Goal: Obtain resource: Download file/media

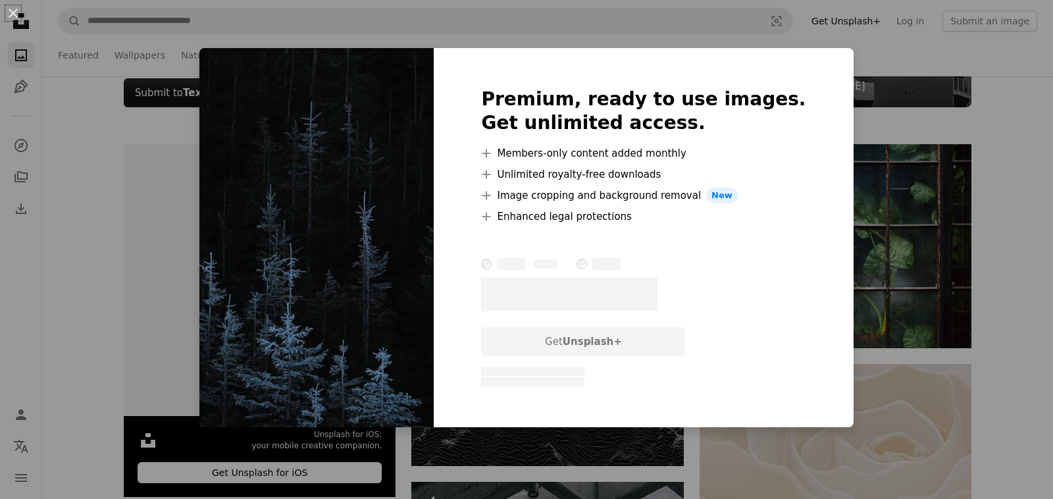
scroll to position [207, 0]
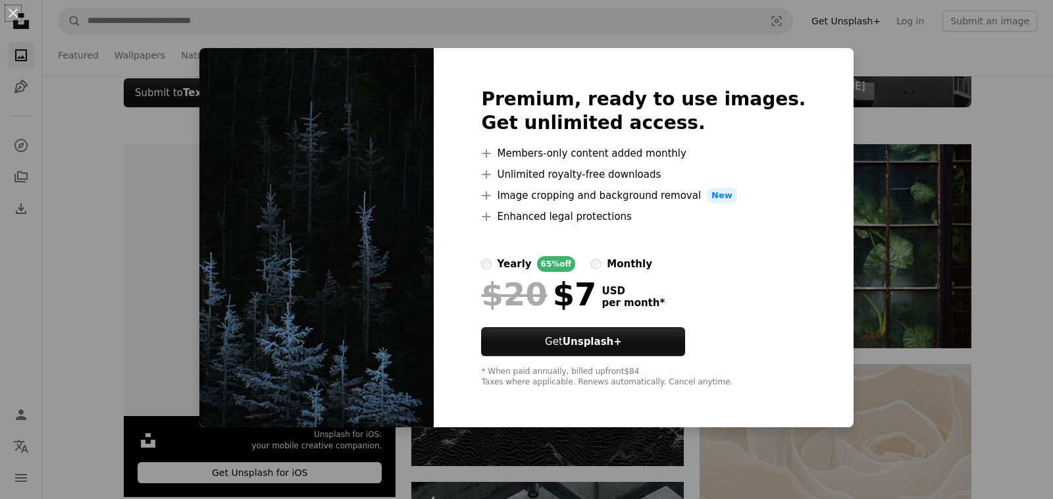
click at [1016, 129] on div "An X shape Premium, ready to use images. Get unlimited access. A plus sign Memb…" at bounding box center [526, 249] width 1053 height 499
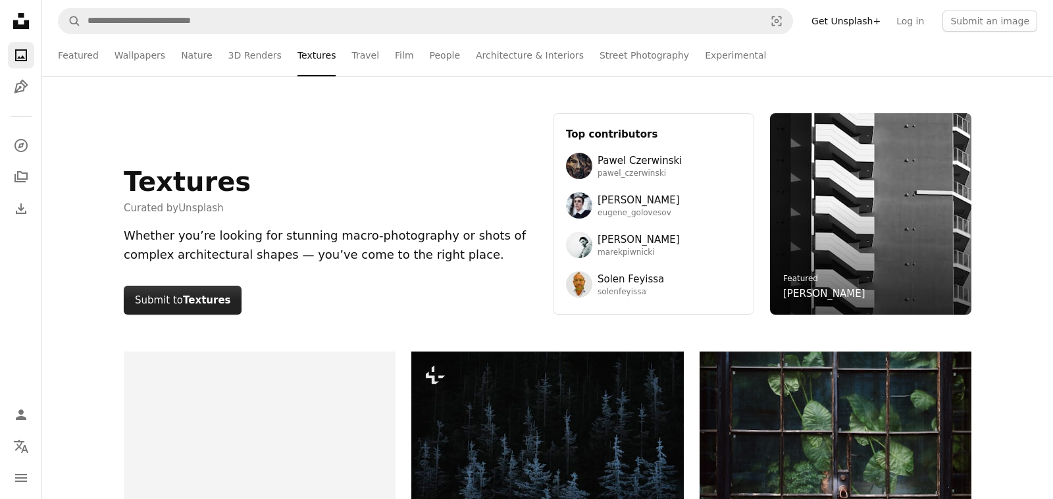
click at [187, 295] on strong "Textures" at bounding box center [206, 300] width 47 height 12
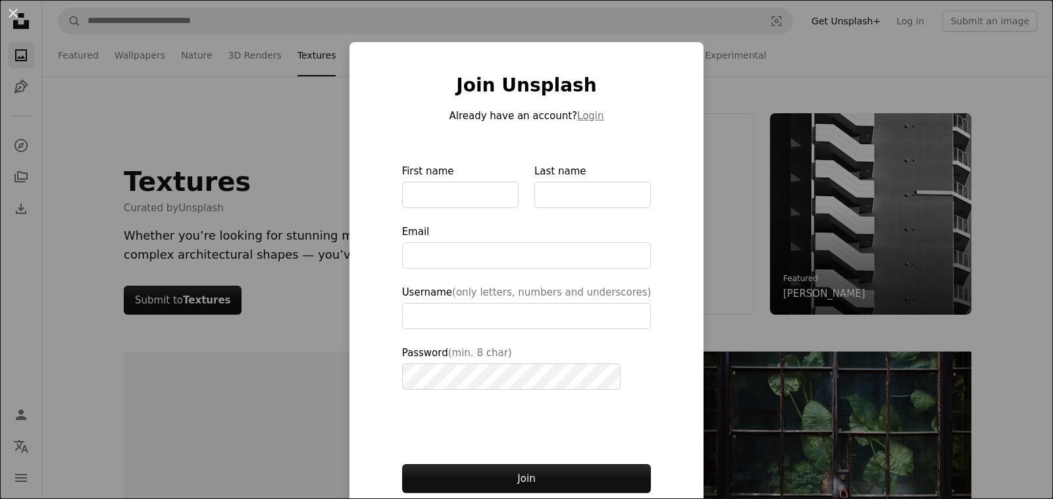
click at [315, 153] on div "An X shape Join Unsplash Already have an account? Login First name Last name Em…" at bounding box center [526, 249] width 1053 height 499
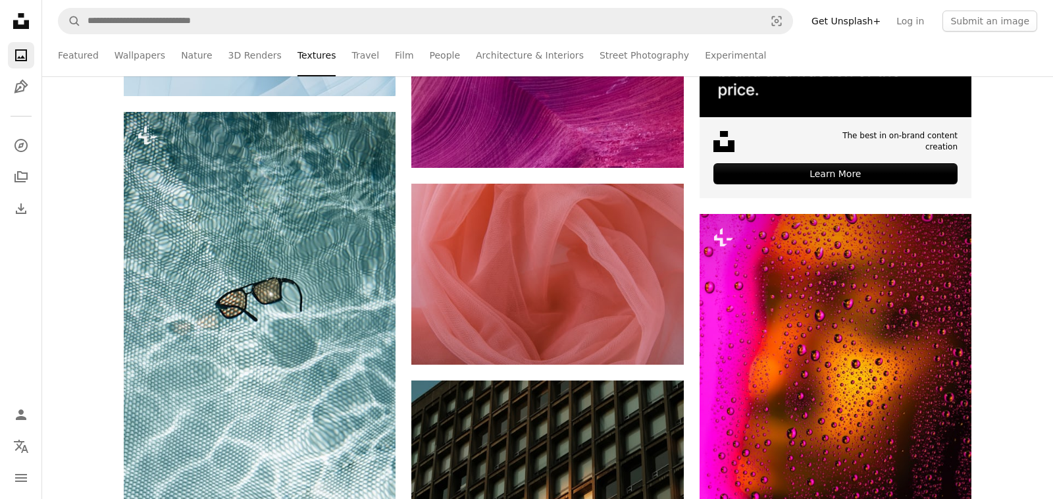
scroll to position [5596, 0]
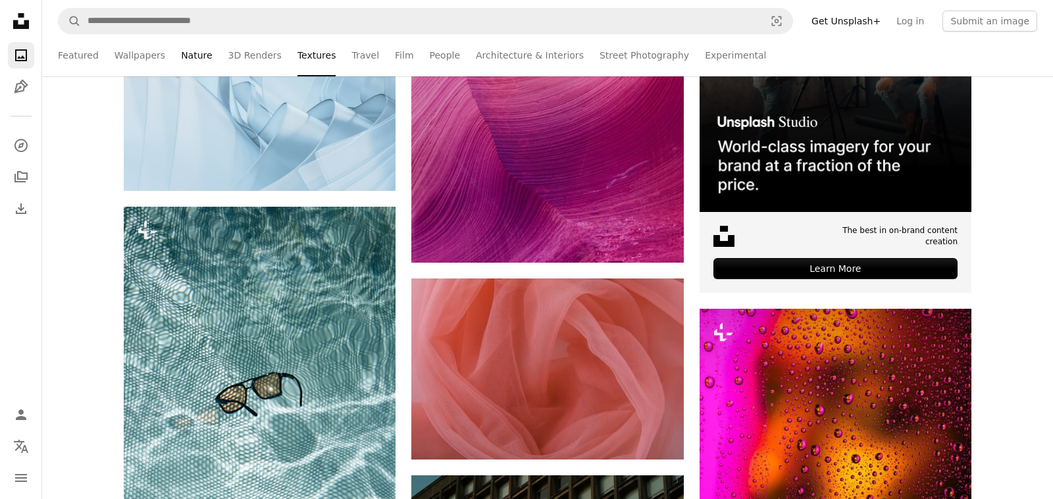
click at [181, 54] on link "Nature" at bounding box center [196, 55] width 31 height 42
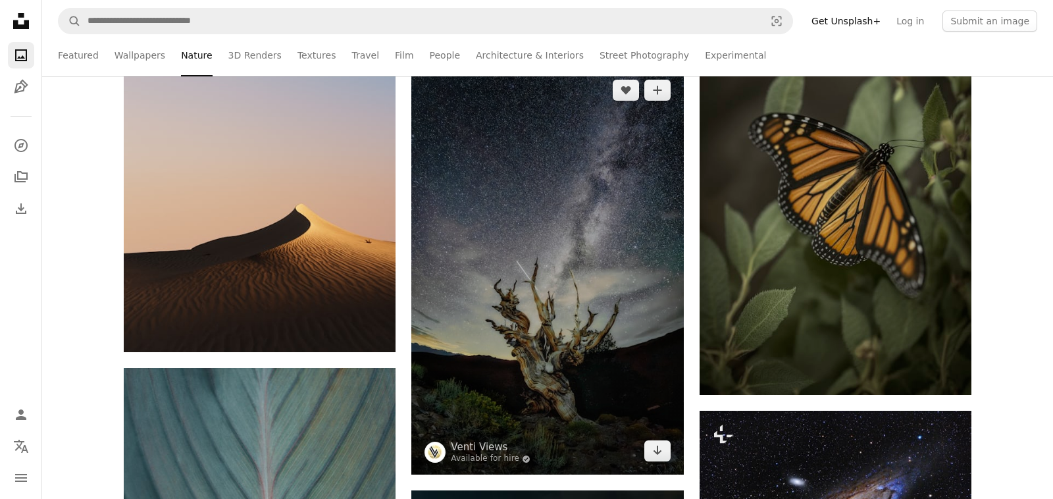
scroll to position [691, 0]
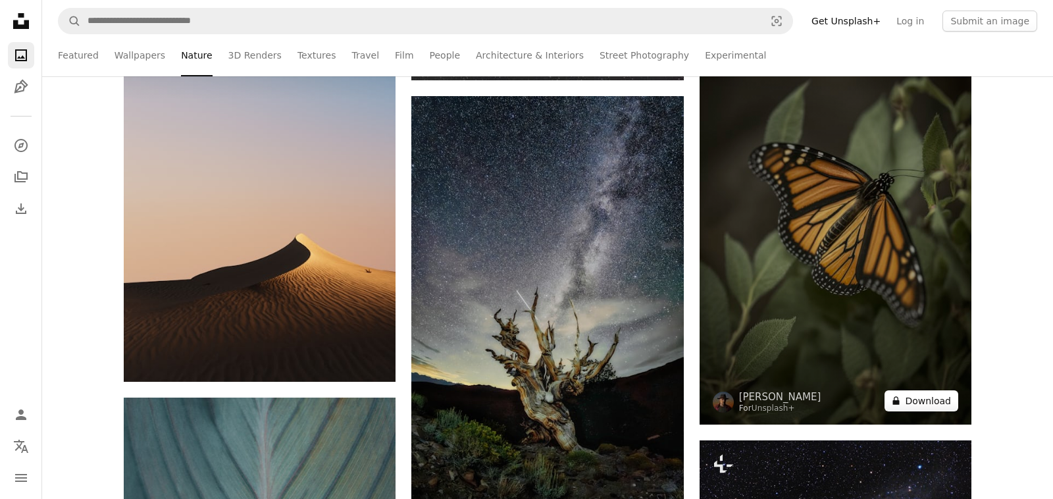
click at [916, 401] on button "A lock Download" at bounding box center [921, 400] width 74 height 21
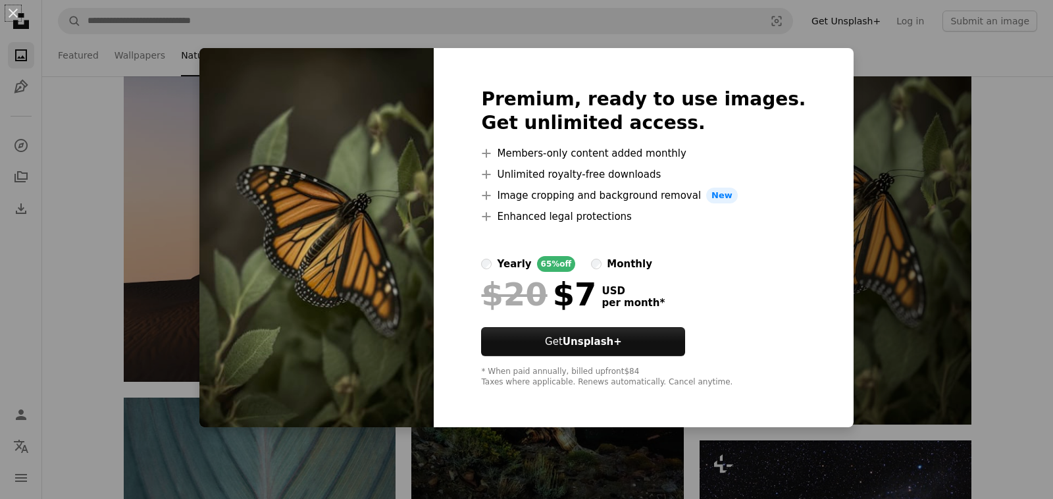
click at [1009, 81] on div "An X shape Premium, ready to use images. Get unlimited access. A plus sign Memb…" at bounding box center [526, 249] width 1053 height 499
